Goal: Information Seeking & Learning: Learn about a topic

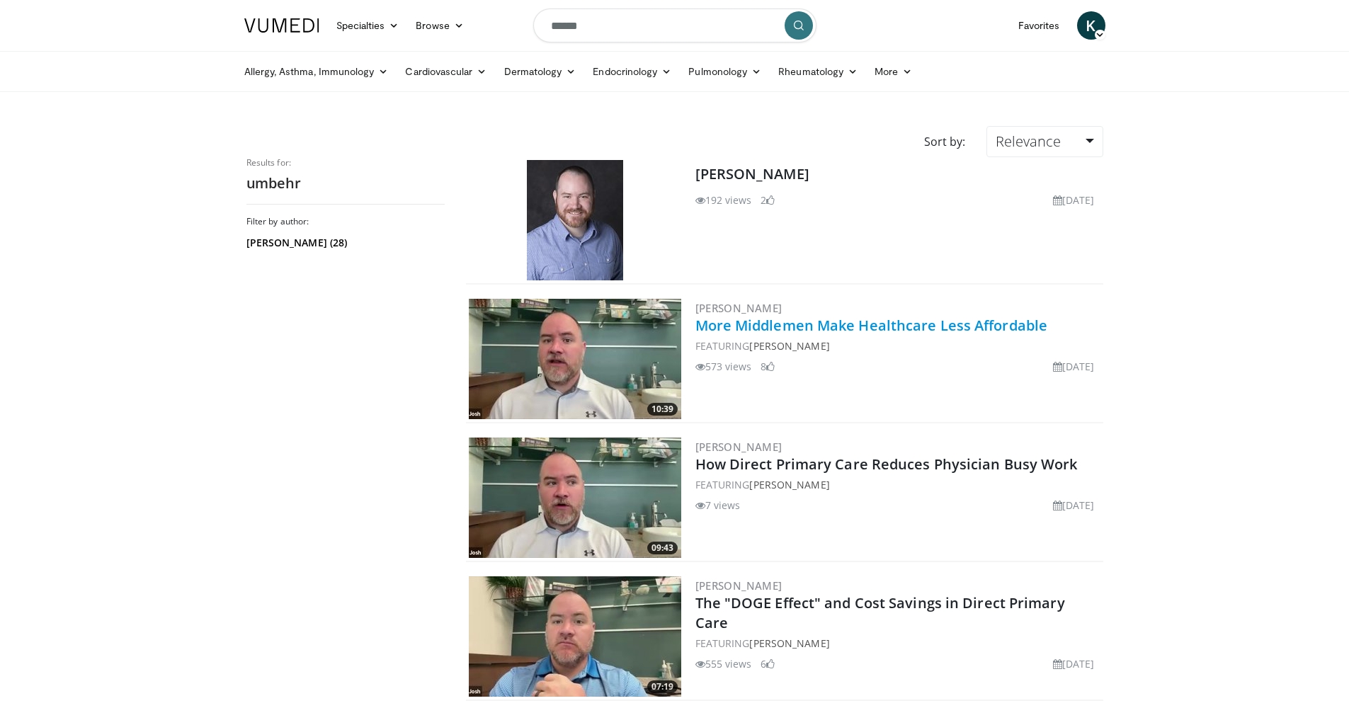
click at [768, 324] on link "More Middlemen Make Healthcare Less Affordable" at bounding box center [871, 325] width 353 height 19
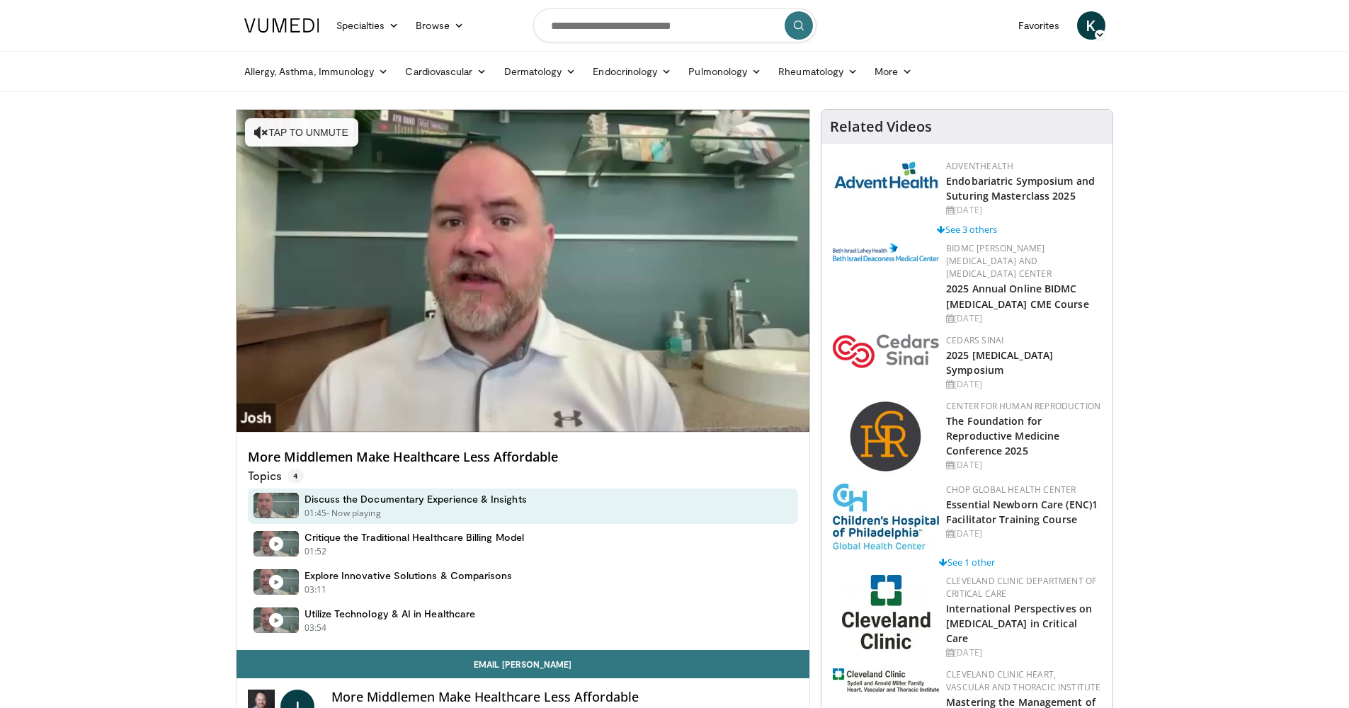
click at [298, 28] on img at bounding box center [281, 25] width 75 height 14
